Goal: Find specific page/section: Find specific page/section

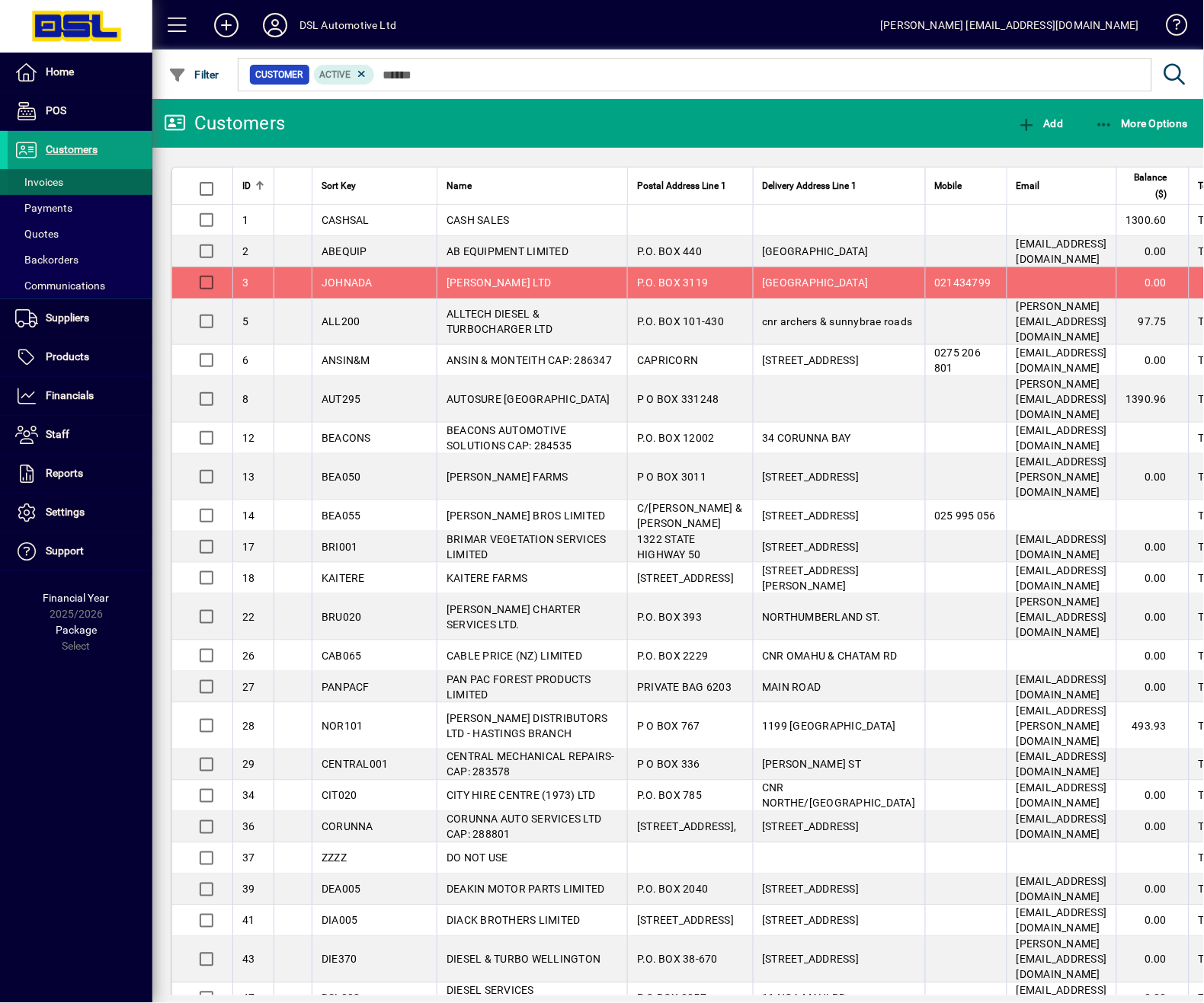
click at [41, 181] on span "Invoices" at bounding box center [39, 182] width 48 height 12
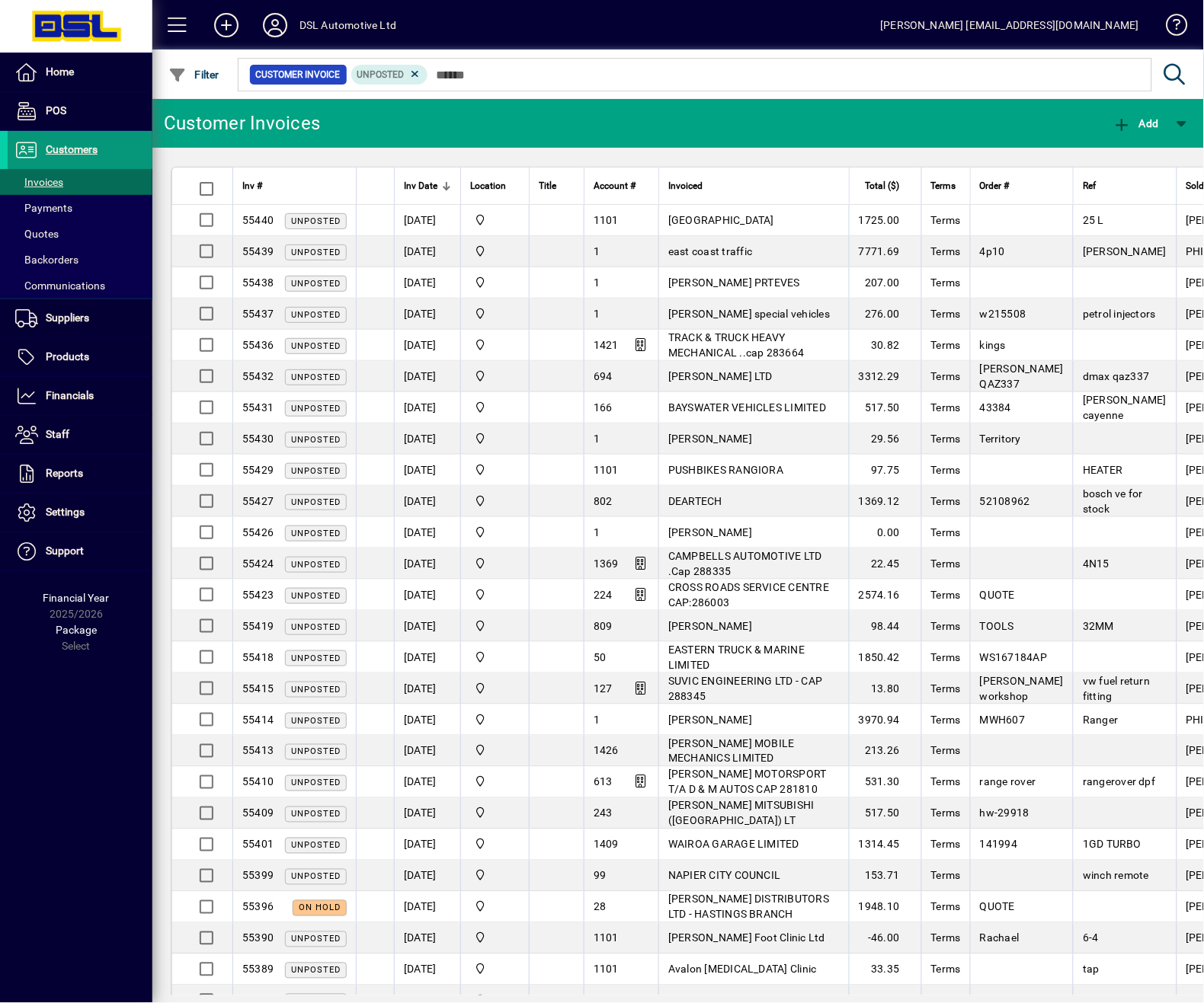
click at [66, 143] on span "Customers" at bounding box center [72, 149] width 52 height 12
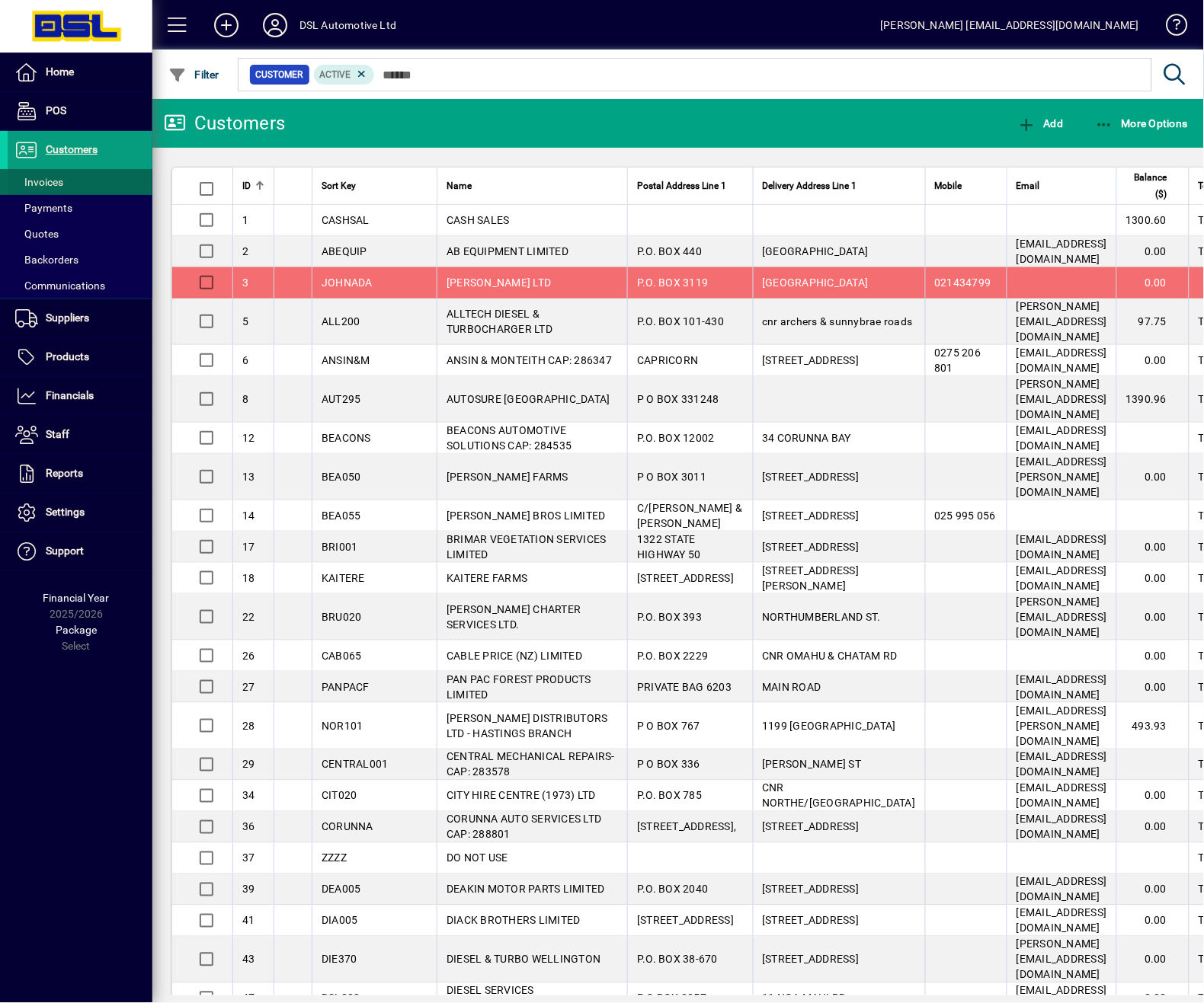
click at [30, 182] on span "Invoices" at bounding box center [39, 182] width 48 height 12
